Goal: Use online tool/utility

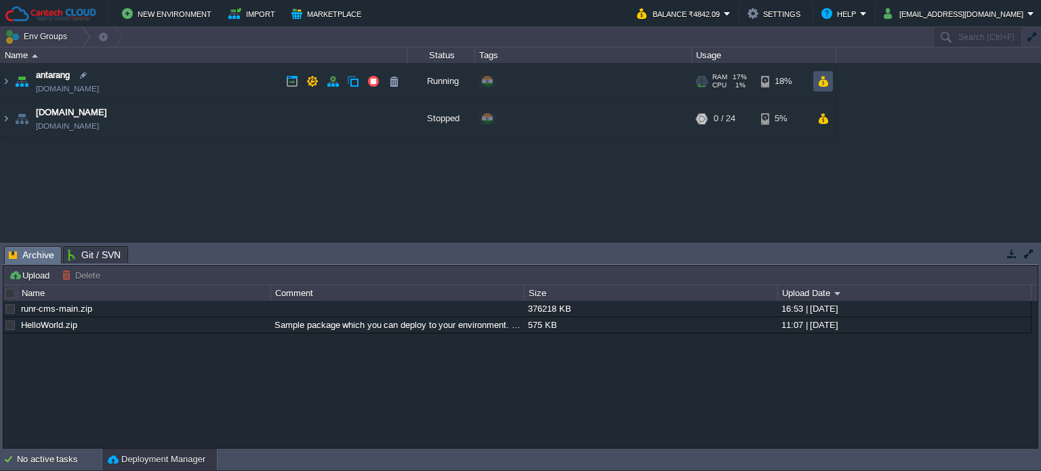
click at [825, 79] on button "button" at bounding box center [823, 81] width 12 height 12
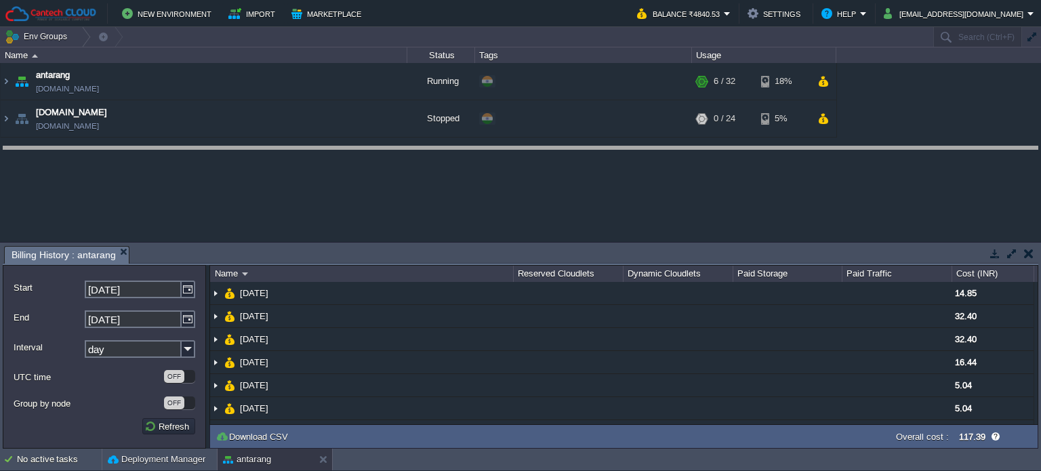
drag, startPoint x: 496, startPoint y: 262, endPoint x: 523, endPoint y: 138, distance: 127.6
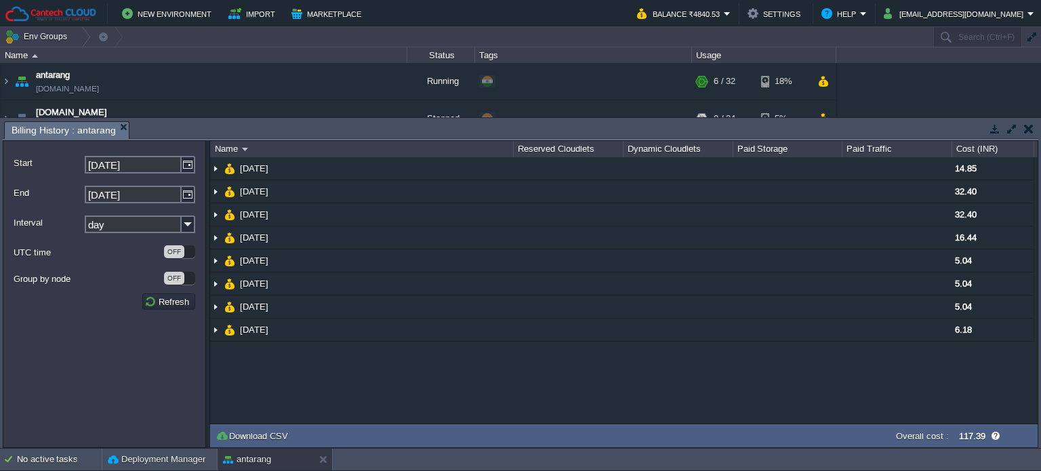
click at [163, 226] on input "day" at bounding box center [133, 224] width 97 height 18
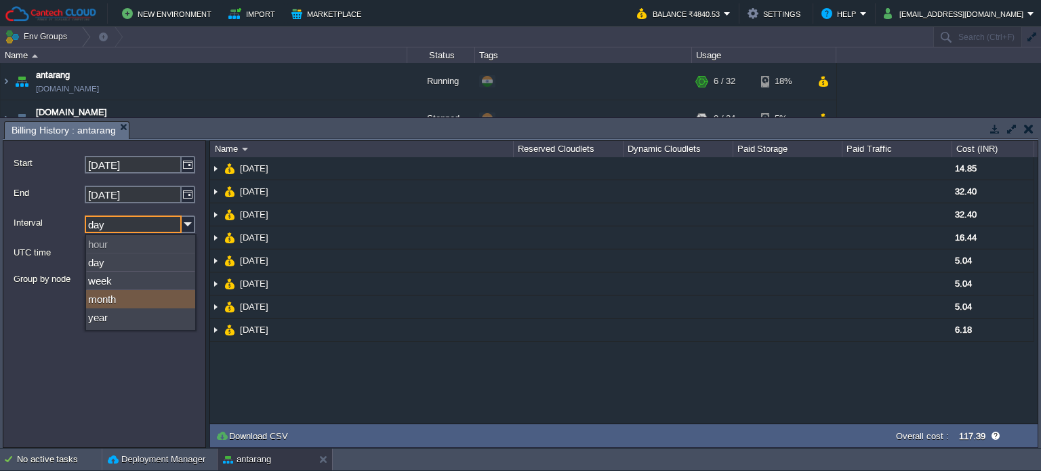
click at [146, 295] on div "month" at bounding box center [140, 299] width 109 height 18
type input "month"
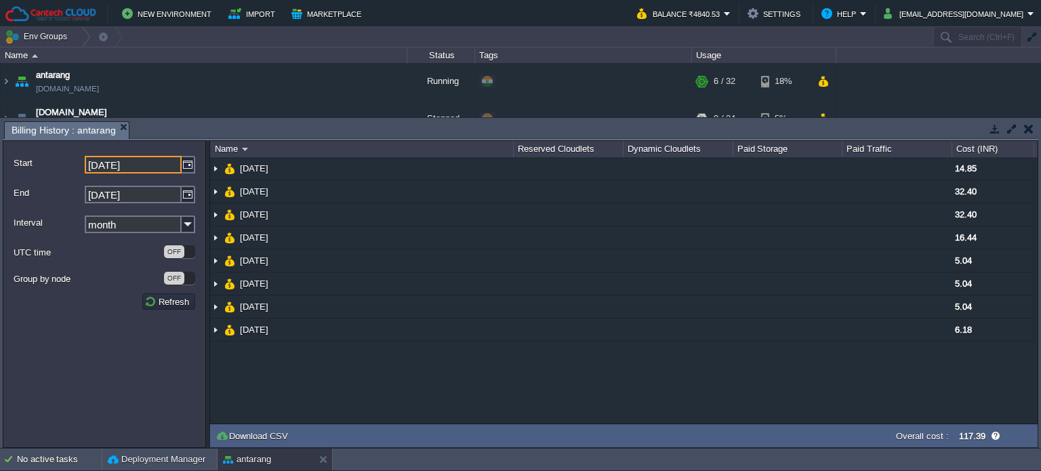
click at [104, 165] on input "[DATE]" at bounding box center [133, 165] width 97 height 18
type input "[DATE]"
click at [109, 200] on input "[DATE]" at bounding box center [133, 195] width 97 height 18
drag, startPoint x: 109, startPoint y: 200, endPoint x: 161, endPoint y: 325, distance: 134.9
click at [161, 325] on form "Start [DATE] End [DATE] Interval month UTC time OFF Group by node OFF Refresh" at bounding box center [104, 294] width 203 height 308
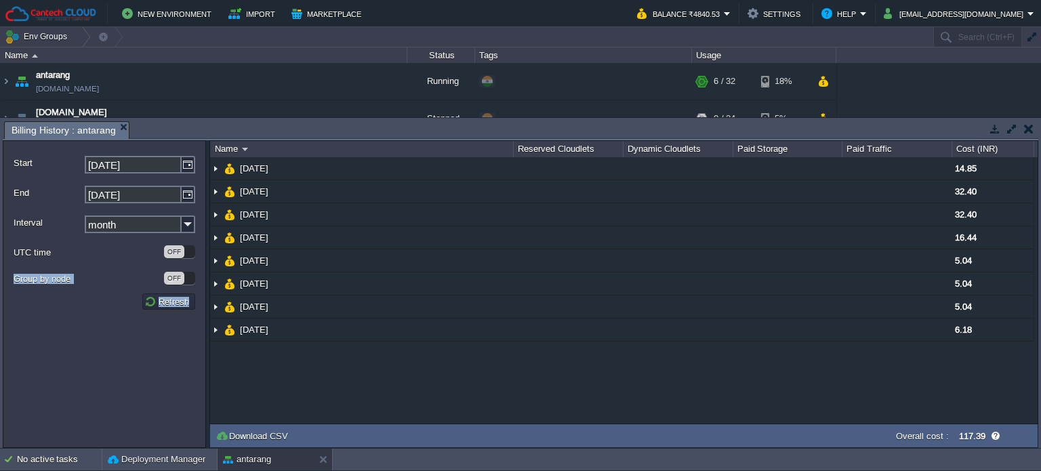
click at [168, 309] on form "Start [DATE] End [DATE] Interval month UTC time OFF Group by node OFF Refresh" at bounding box center [104, 294] width 203 height 308
click at [168, 309] on td "Refresh" at bounding box center [168, 301] width 53 height 16
